Goal: Information Seeking & Learning: Learn about a topic

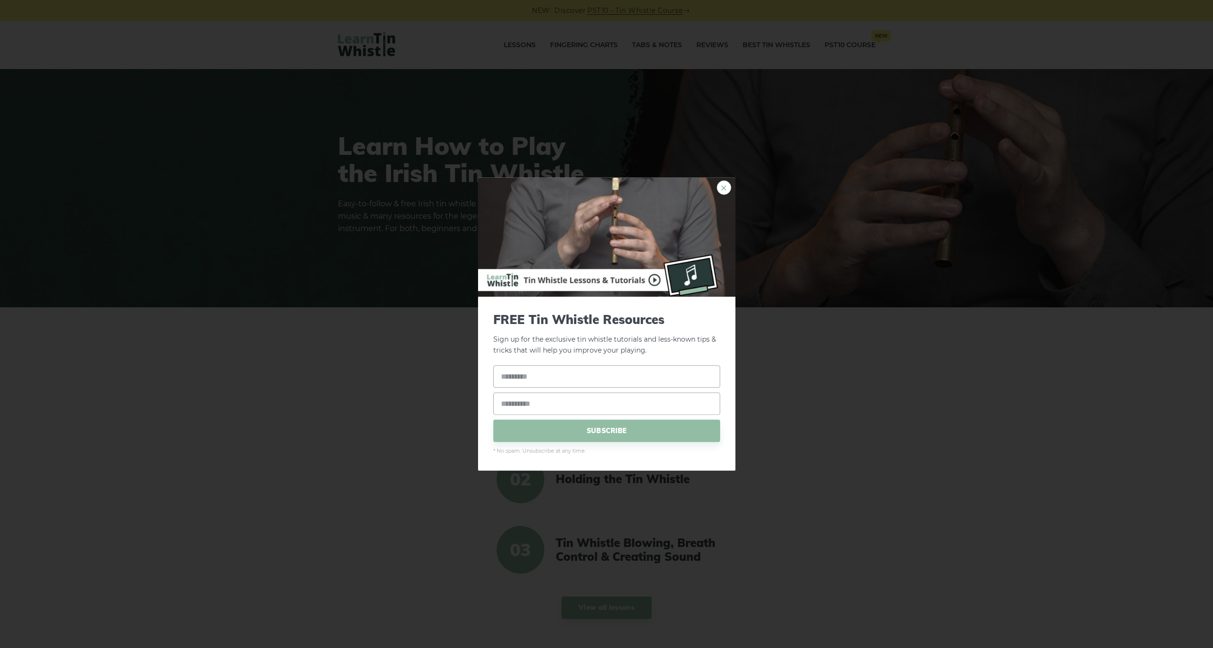
click at [725, 193] on link "×" at bounding box center [724, 188] width 14 height 14
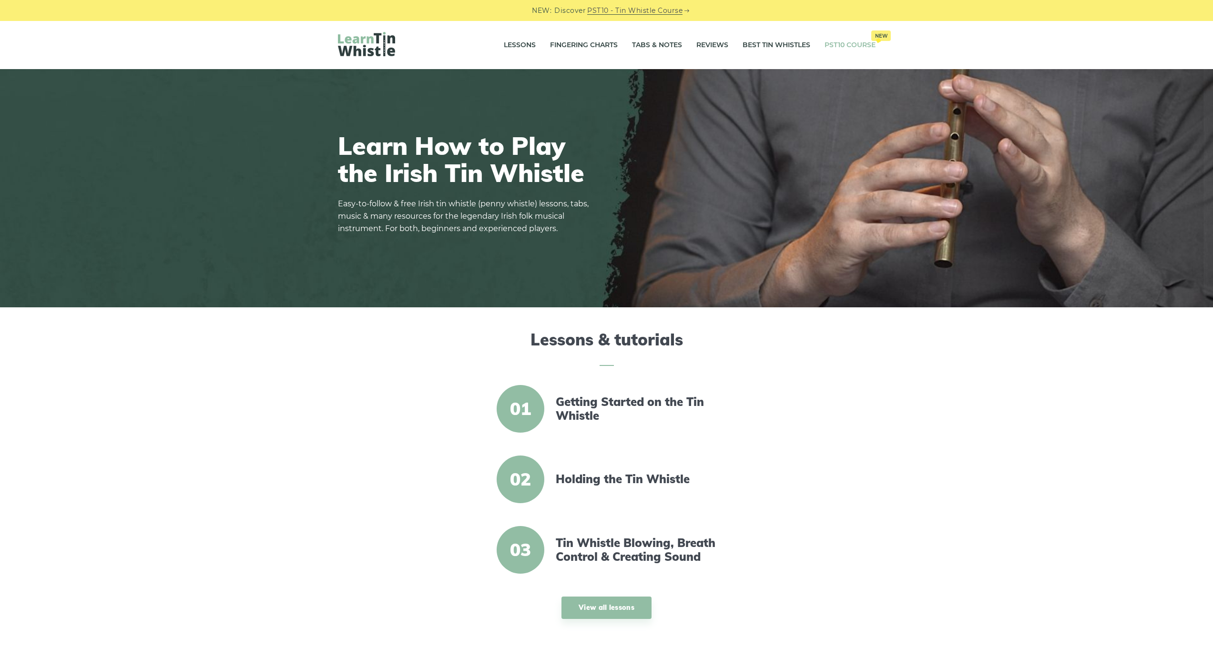
click at [836, 48] on link "PST10 Course New" at bounding box center [850, 45] width 51 height 24
click at [663, 44] on link "Tabs & Notes" at bounding box center [657, 45] width 50 height 24
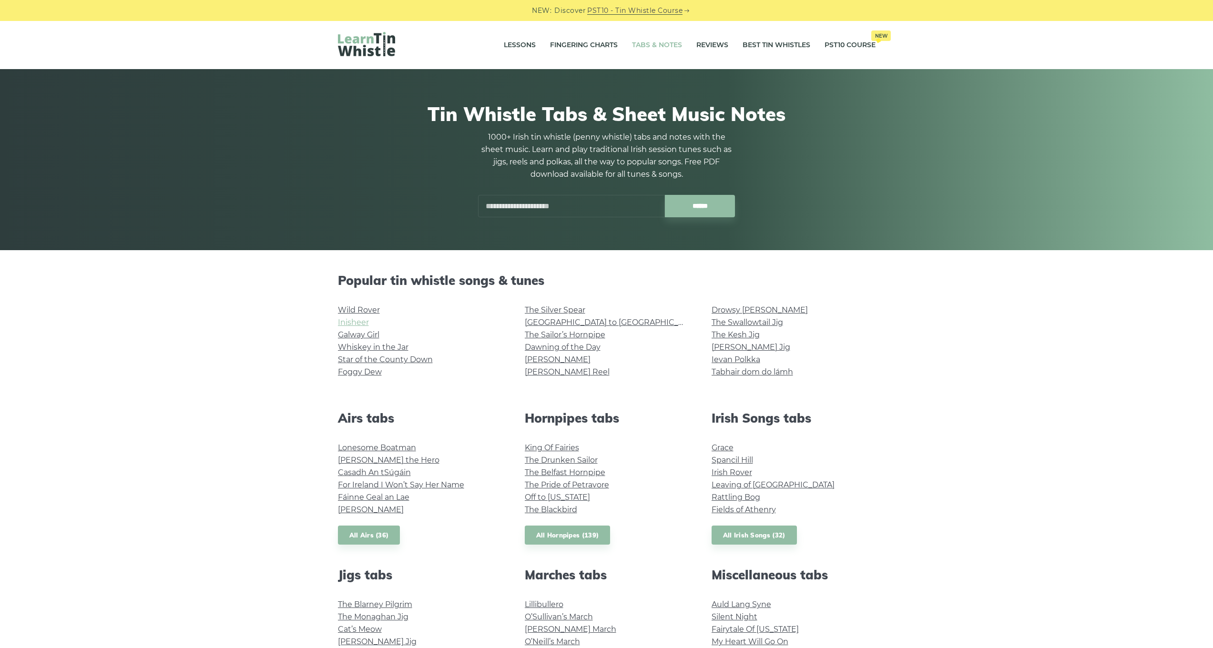
click at [358, 323] on link "Inisheer" at bounding box center [353, 322] width 31 height 9
click at [380, 371] on link "Foggy Dew" at bounding box center [360, 372] width 44 height 9
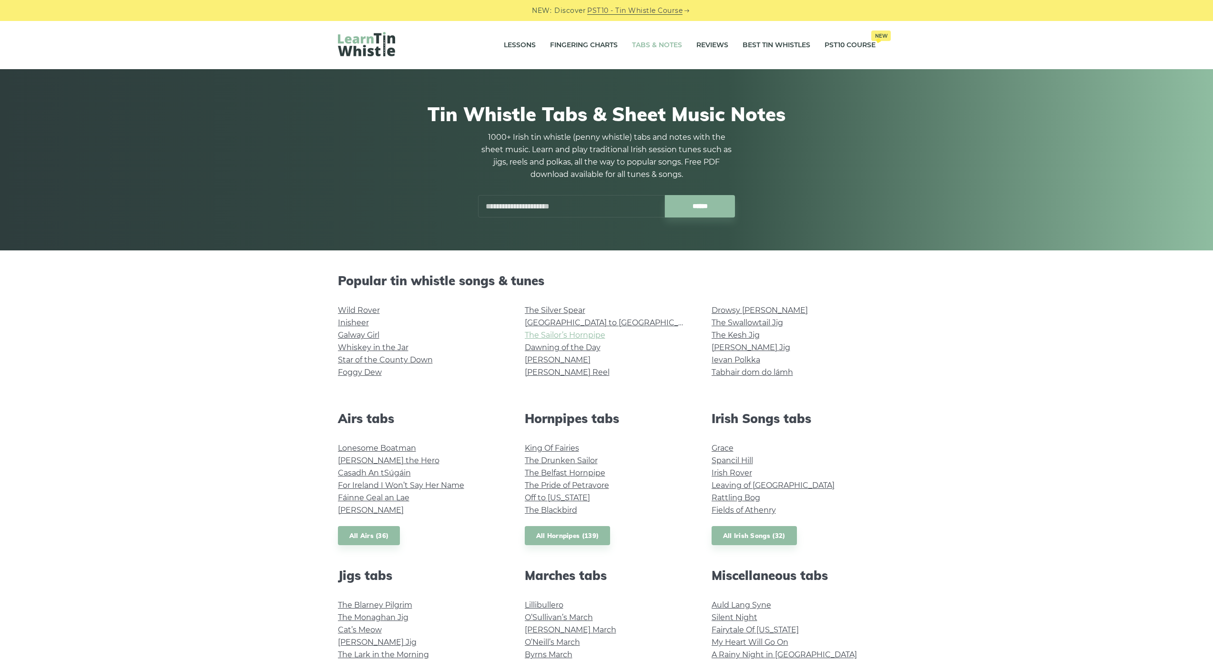
click at [594, 338] on link "The Sailor’s Hornpipe" at bounding box center [565, 334] width 81 height 9
click at [571, 371] on link "[PERSON_NAME] Reel" at bounding box center [567, 372] width 85 height 9
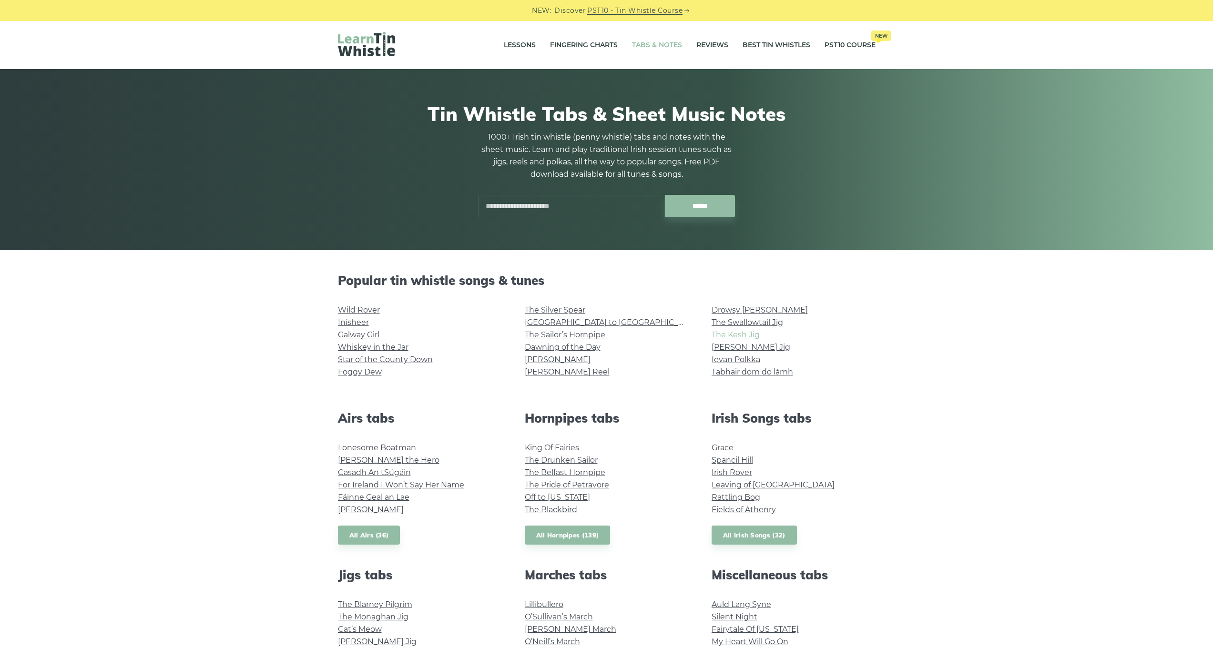
click at [752, 334] on link "The Kesh Jig" at bounding box center [736, 334] width 48 height 9
click at [740, 347] on link "[PERSON_NAME] Jig" at bounding box center [751, 347] width 79 height 9
click at [395, 459] on link "Hector the Hero" at bounding box center [389, 460] width 102 height 9
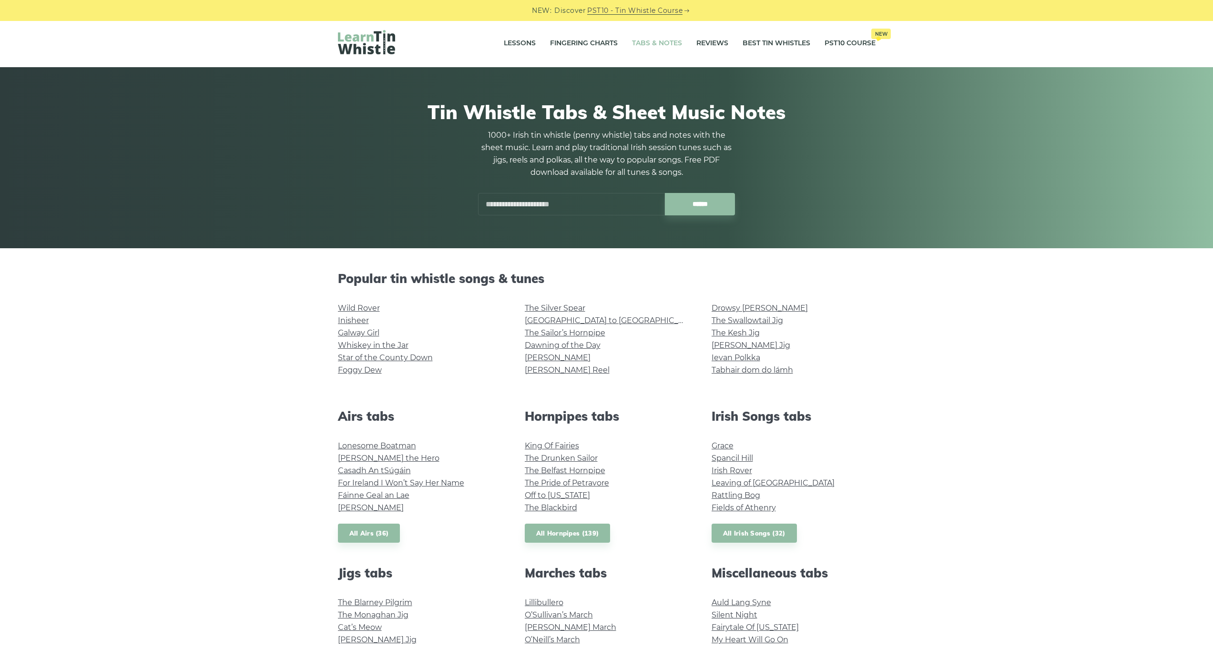
scroll to position [194, 0]
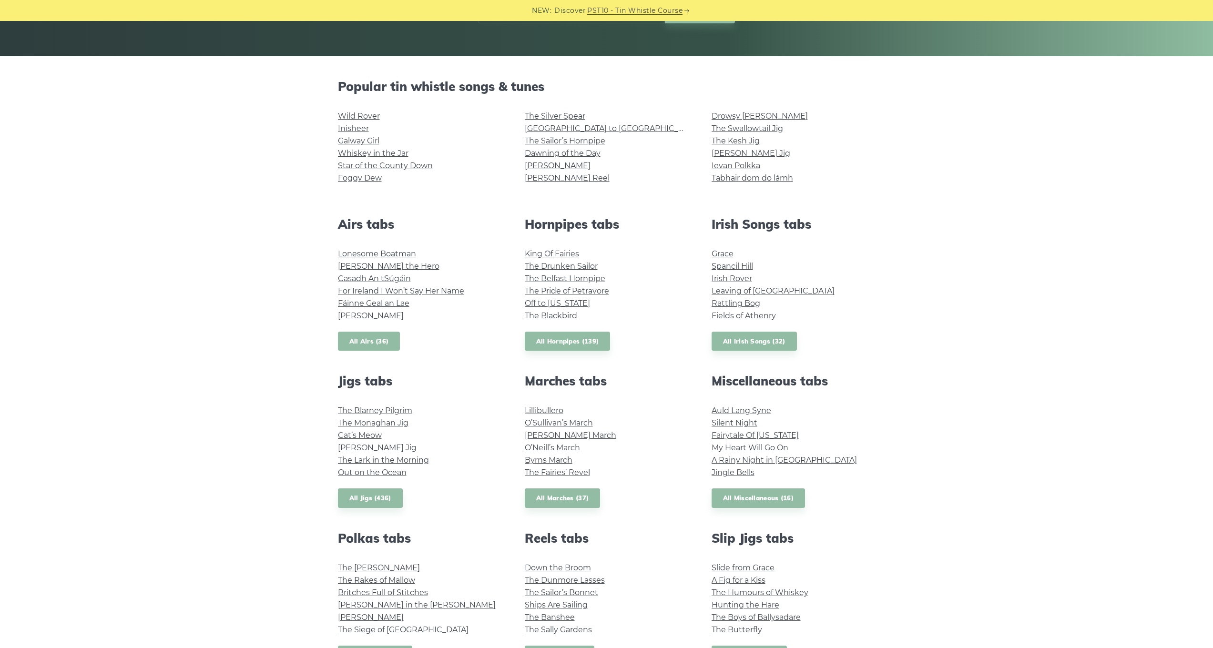
click at [368, 339] on link "All Airs (36)" at bounding box center [369, 342] width 62 height 20
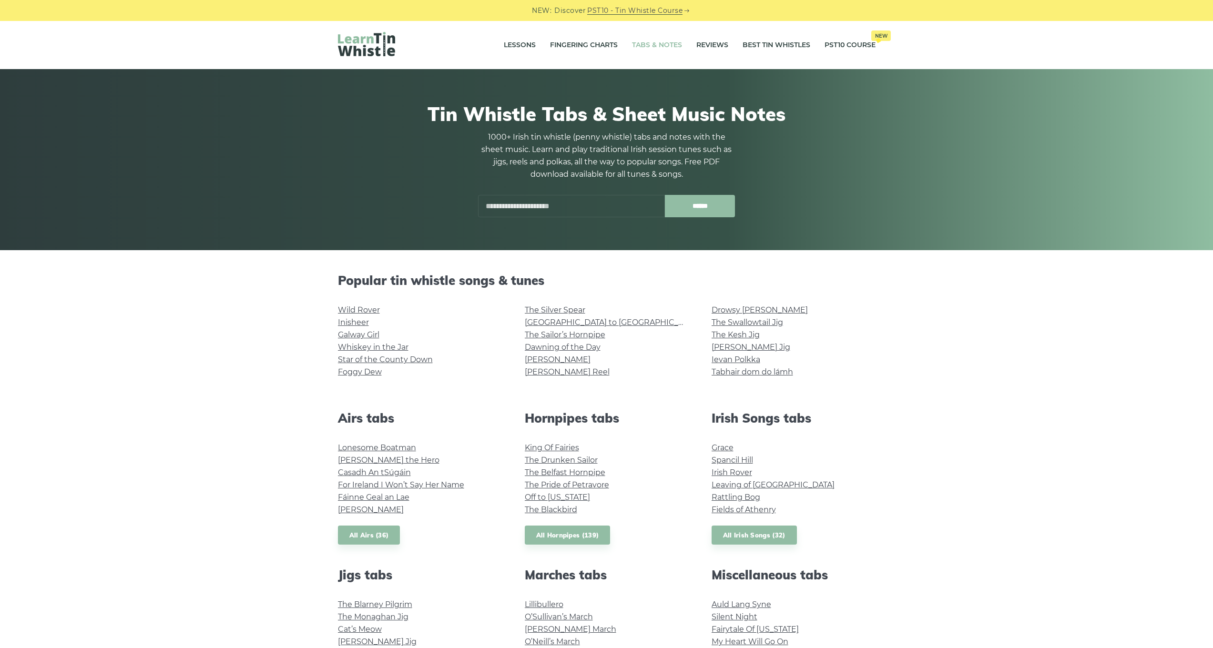
scroll to position [93, 0]
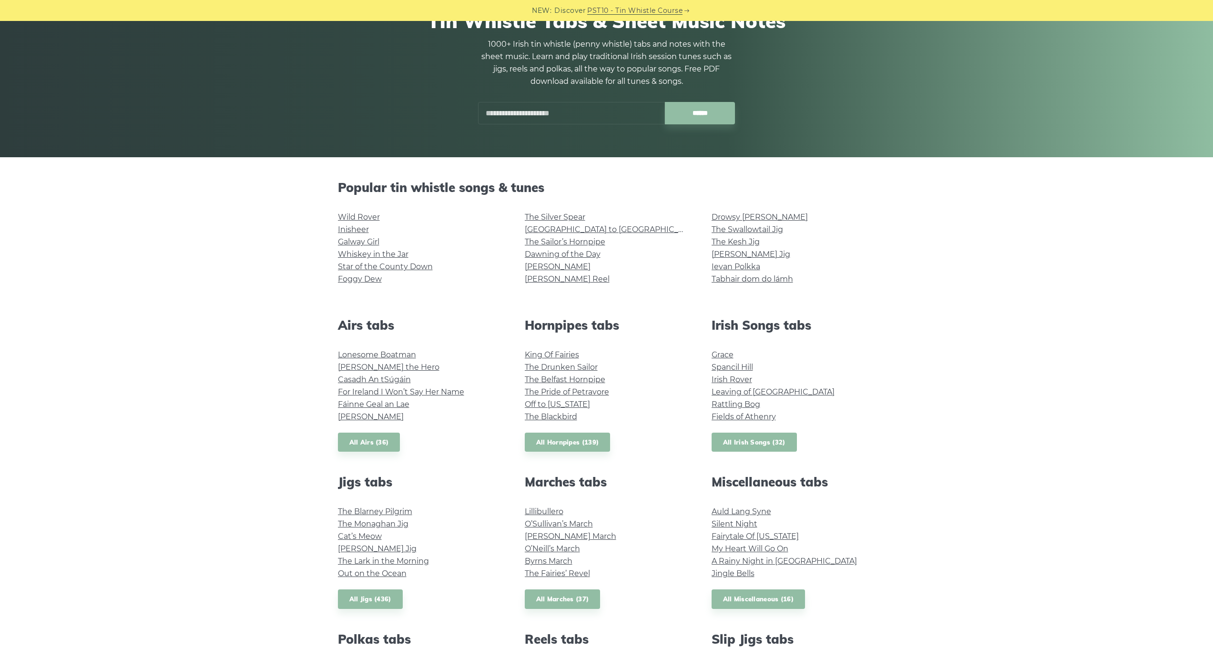
click at [770, 444] on link "All Irish Songs (32)" at bounding box center [754, 443] width 85 height 20
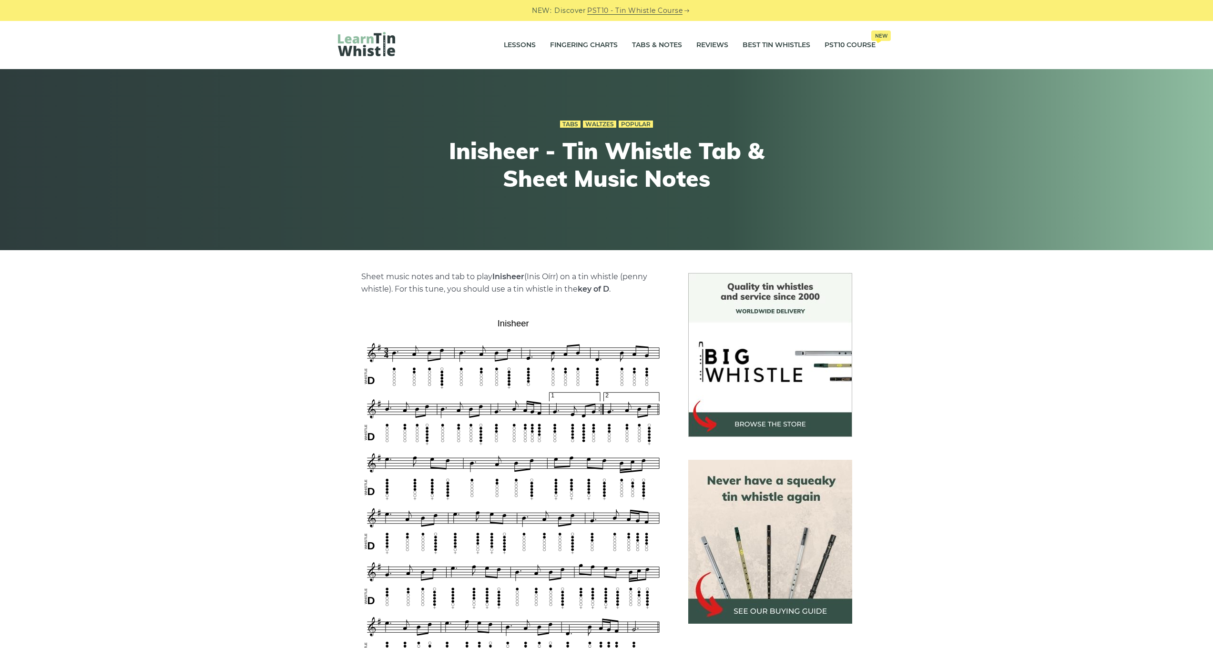
scroll to position [327, 0]
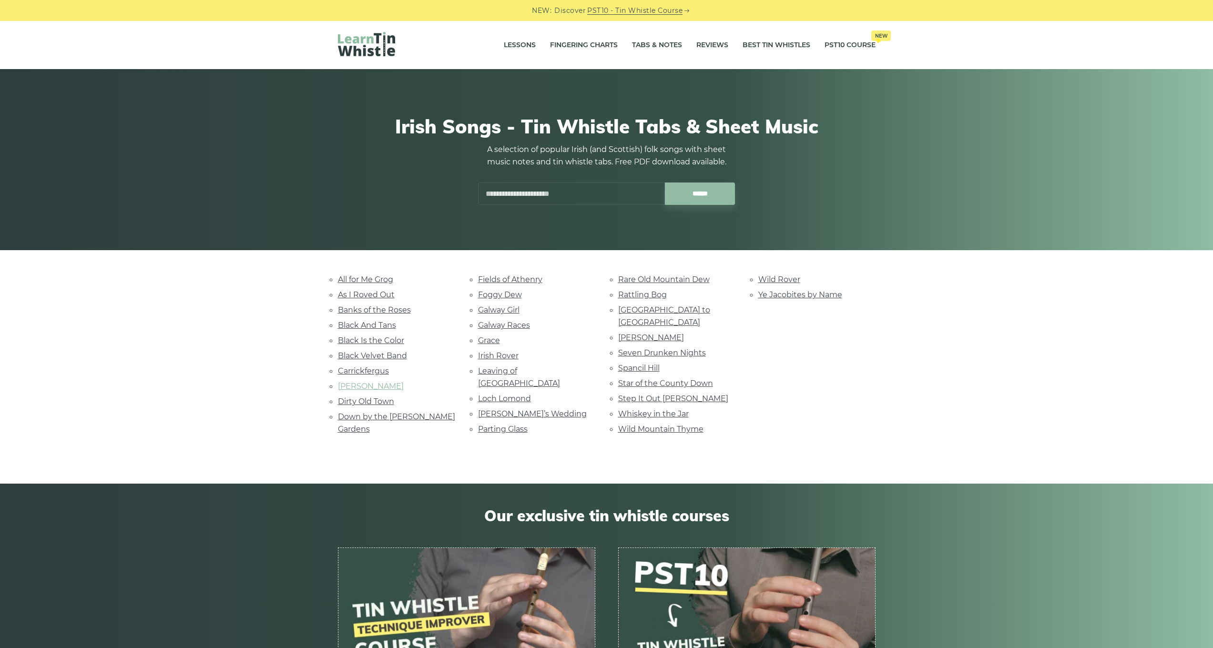
click at [371, 382] on link "Danny Boy" at bounding box center [371, 386] width 66 height 9
click at [647, 425] on link "Wild Mountain Thyme" at bounding box center [660, 429] width 85 height 9
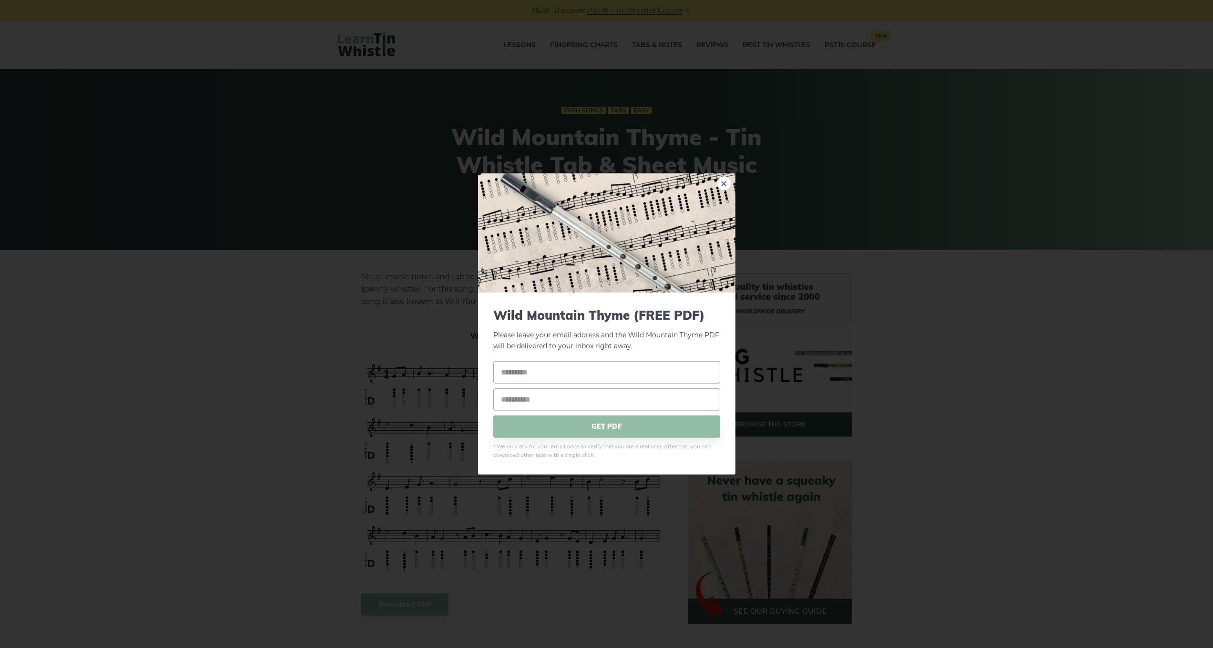
drag, startPoint x: 477, startPoint y: 344, endPoint x: 535, endPoint y: 348, distance: 58.3
click at [727, 182] on link "×" at bounding box center [724, 183] width 14 height 14
drag, startPoint x: 479, startPoint y: 344, endPoint x: 488, endPoint y: 344, distance: 8.6
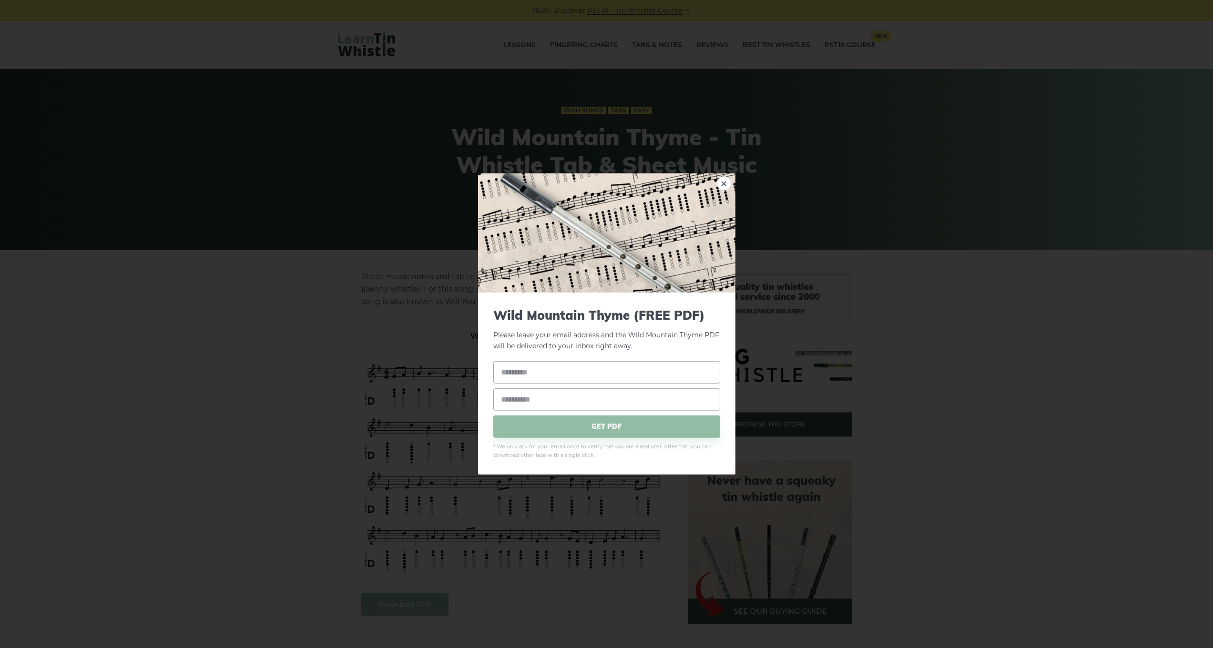
click at [421, 323] on div "× Wild Mountain Thyme (FREE PDF) Please leave your email address and the Wild M…" at bounding box center [606, 324] width 1213 height 648
click at [725, 187] on link "×" at bounding box center [724, 183] width 14 height 14
